Goal: Task Accomplishment & Management: Complete application form

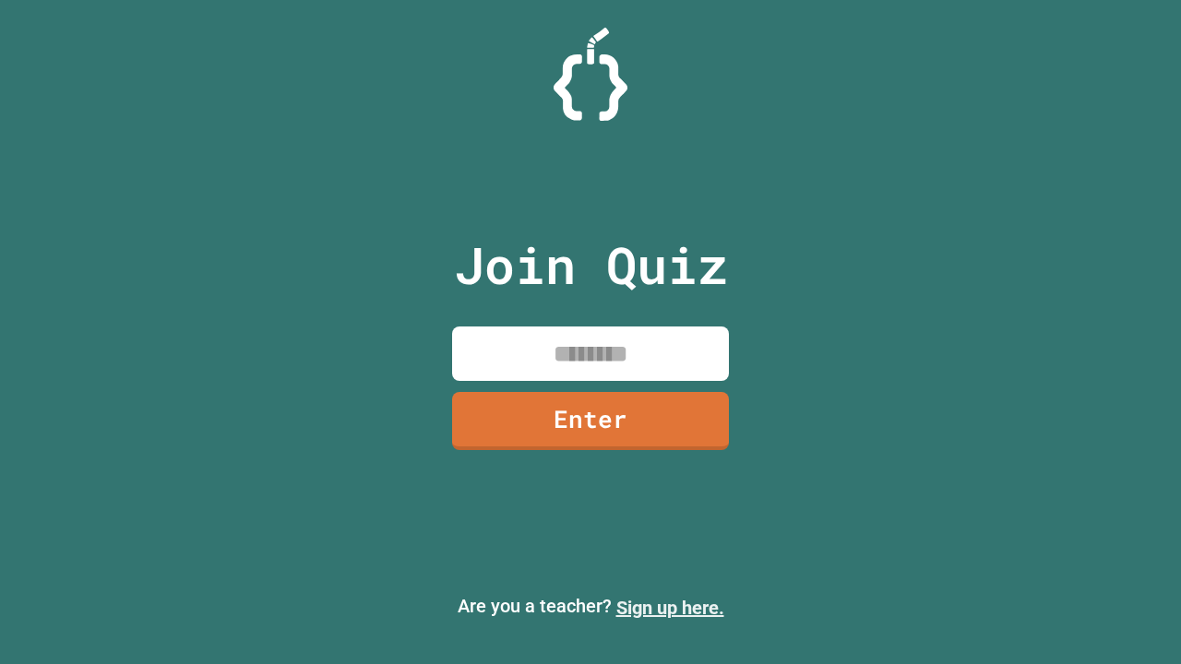
click at [670, 608] on link "Sign up here." at bounding box center [670, 608] width 108 height 22
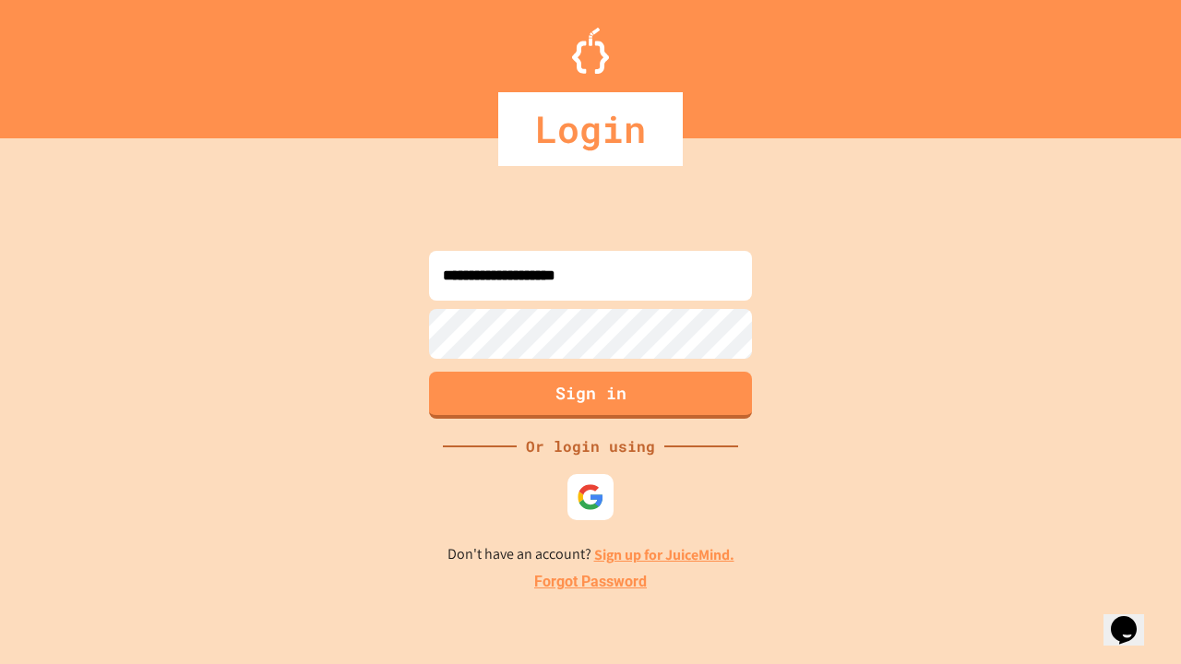
type input "**********"
